Goal: Book appointment/travel/reservation

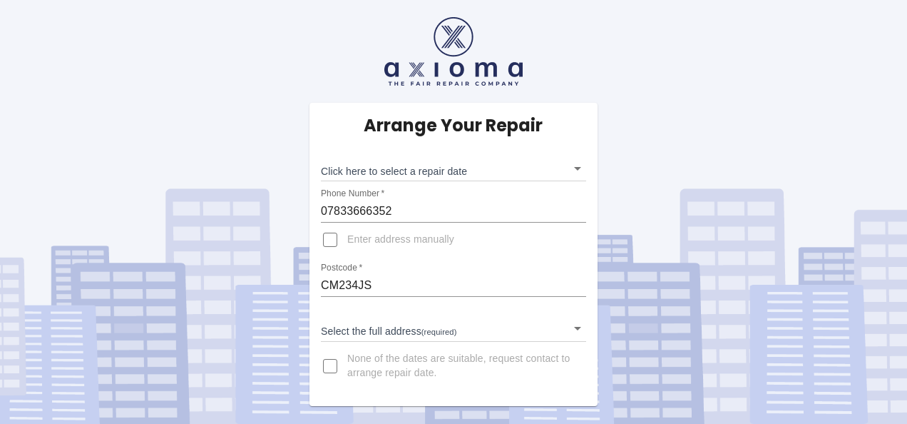
click at [579, 168] on body "Arrange Your Repair Click here to select a repair date ​ Phone Number   * 07833…" at bounding box center [453, 212] width 907 height 424
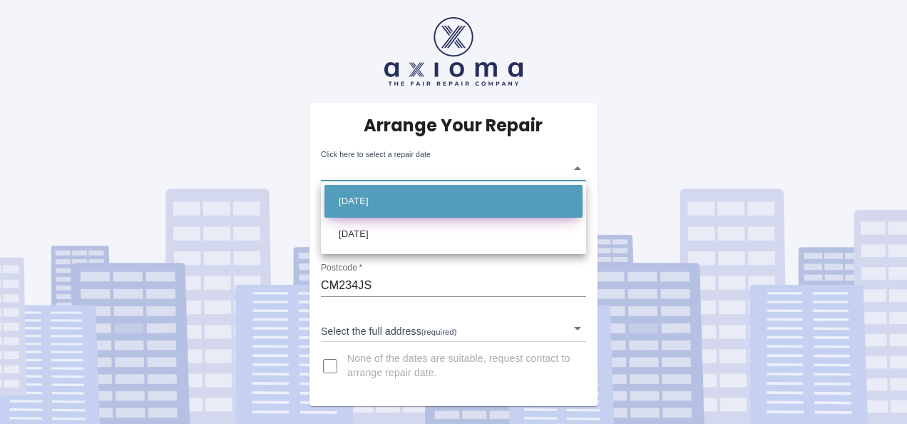
click at [563, 198] on li "[DATE]" at bounding box center [454, 201] width 258 height 33
type input "[DATE]T00:00:00.000Z"
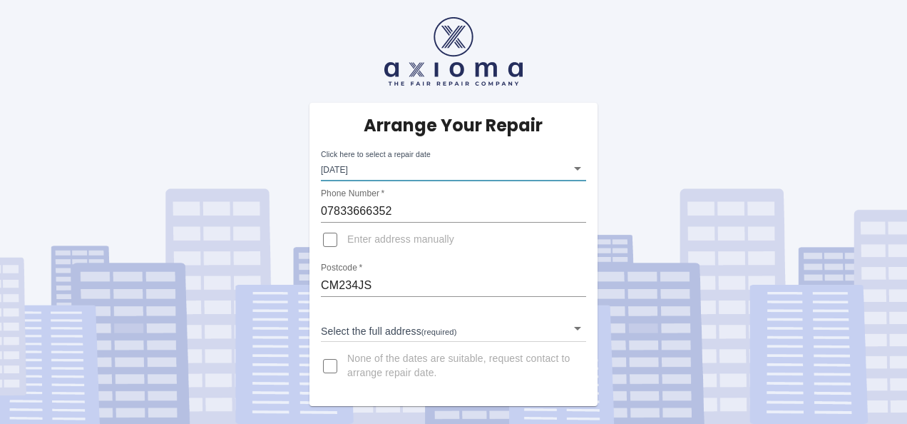
click at [576, 327] on body "Arrange Your Repair Click here to select a repair date [DATE] [DATE]T00:00:00.0…" at bounding box center [453, 212] width 907 height 424
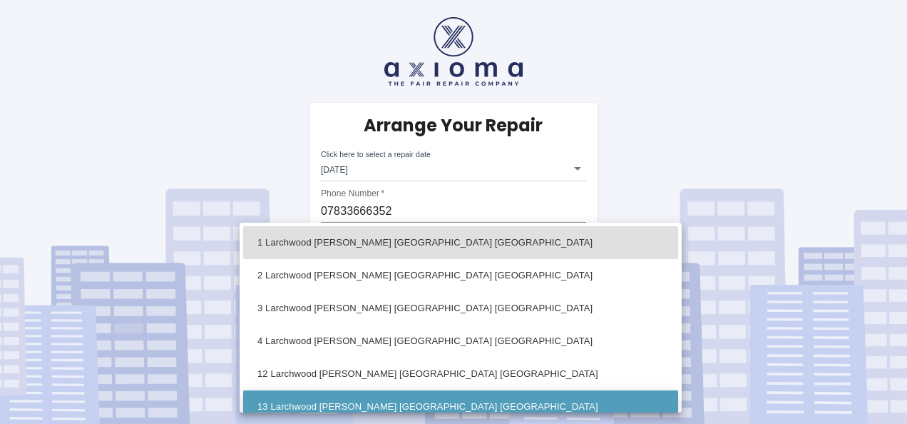
click at [601, 407] on li "13 Larchwood [PERSON_NAME] [GEOGRAPHIC_DATA] [GEOGRAPHIC_DATA]" at bounding box center [460, 406] width 435 height 33
type input "13 Larchwood [PERSON_NAME] [GEOGRAPHIC_DATA] [GEOGRAPHIC_DATA]"
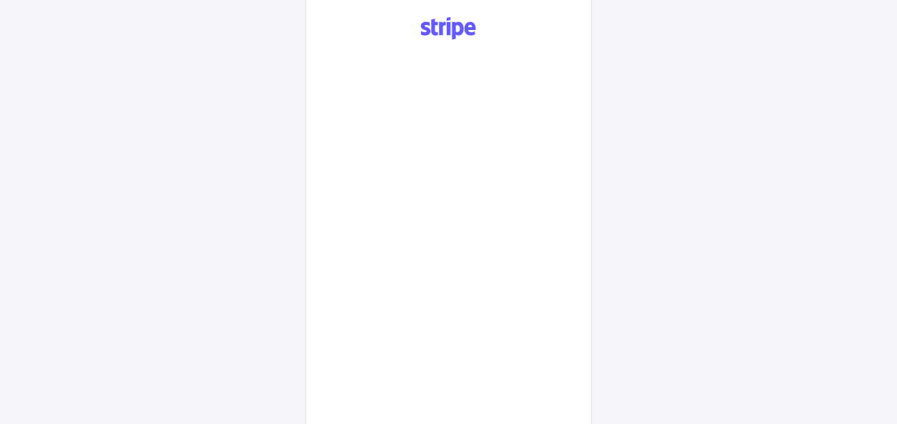
scroll to position [704, 0]
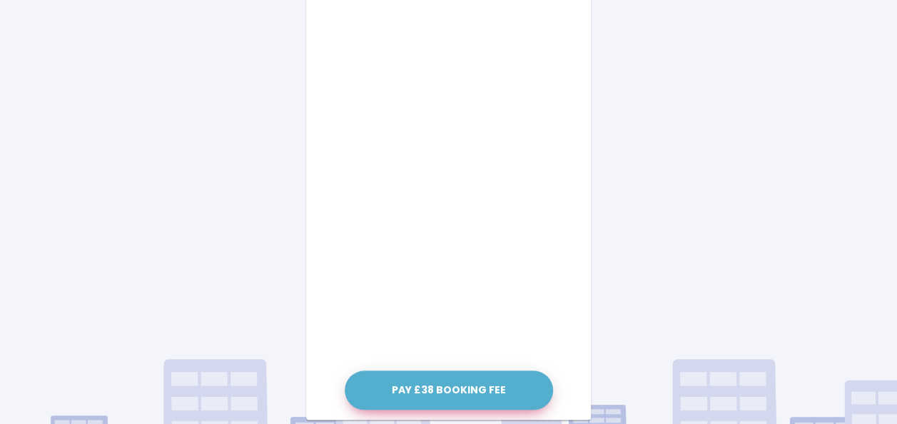
click at [456, 381] on button "Pay £38 Booking Fee" at bounding box center [449, 389] width 208 height 39
